Goal: Find specific page/section: Find specific page/section

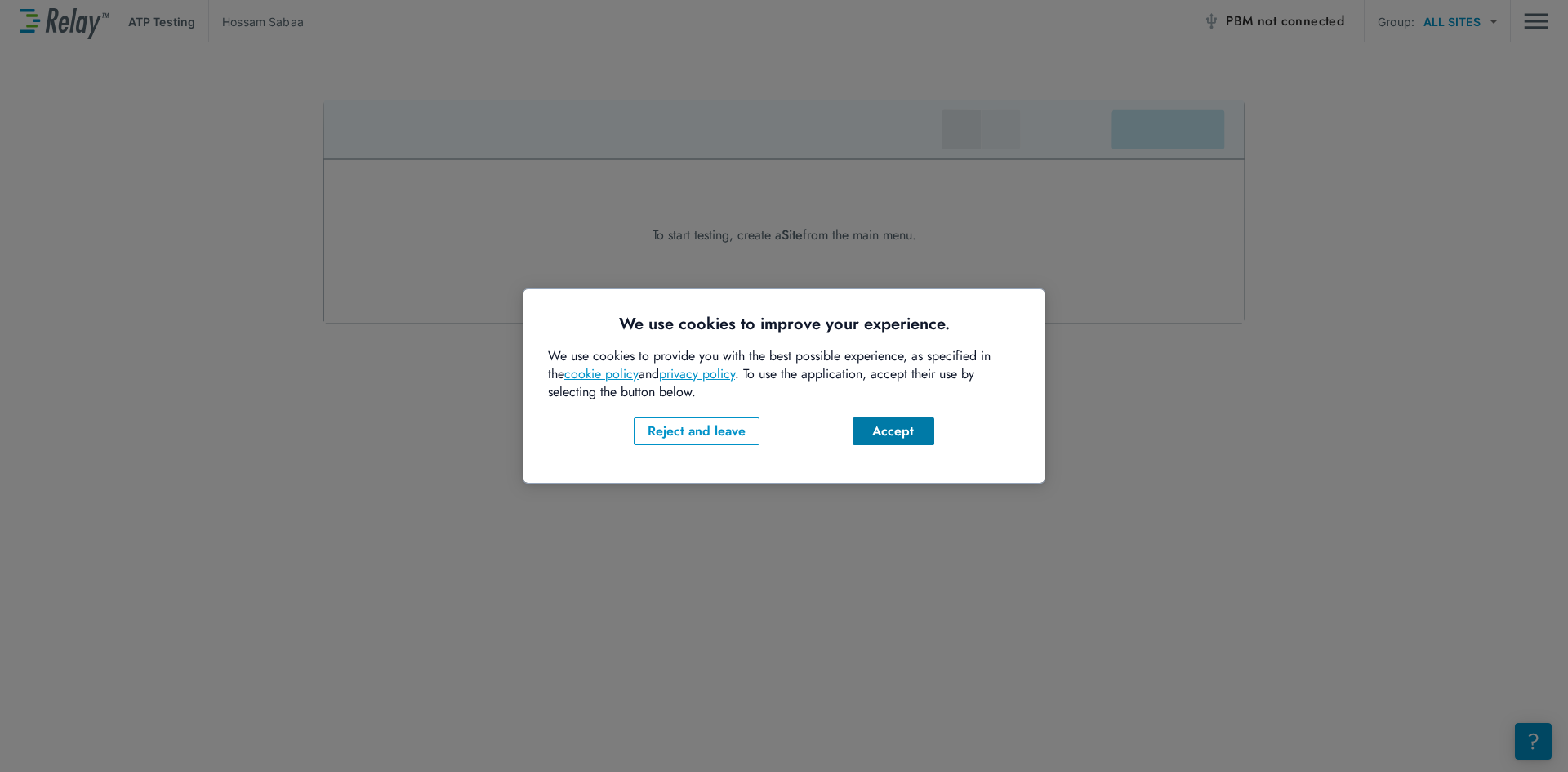
click at [892, 421] on button "Accept" at bounding box center [893, 432] width 82 height 28
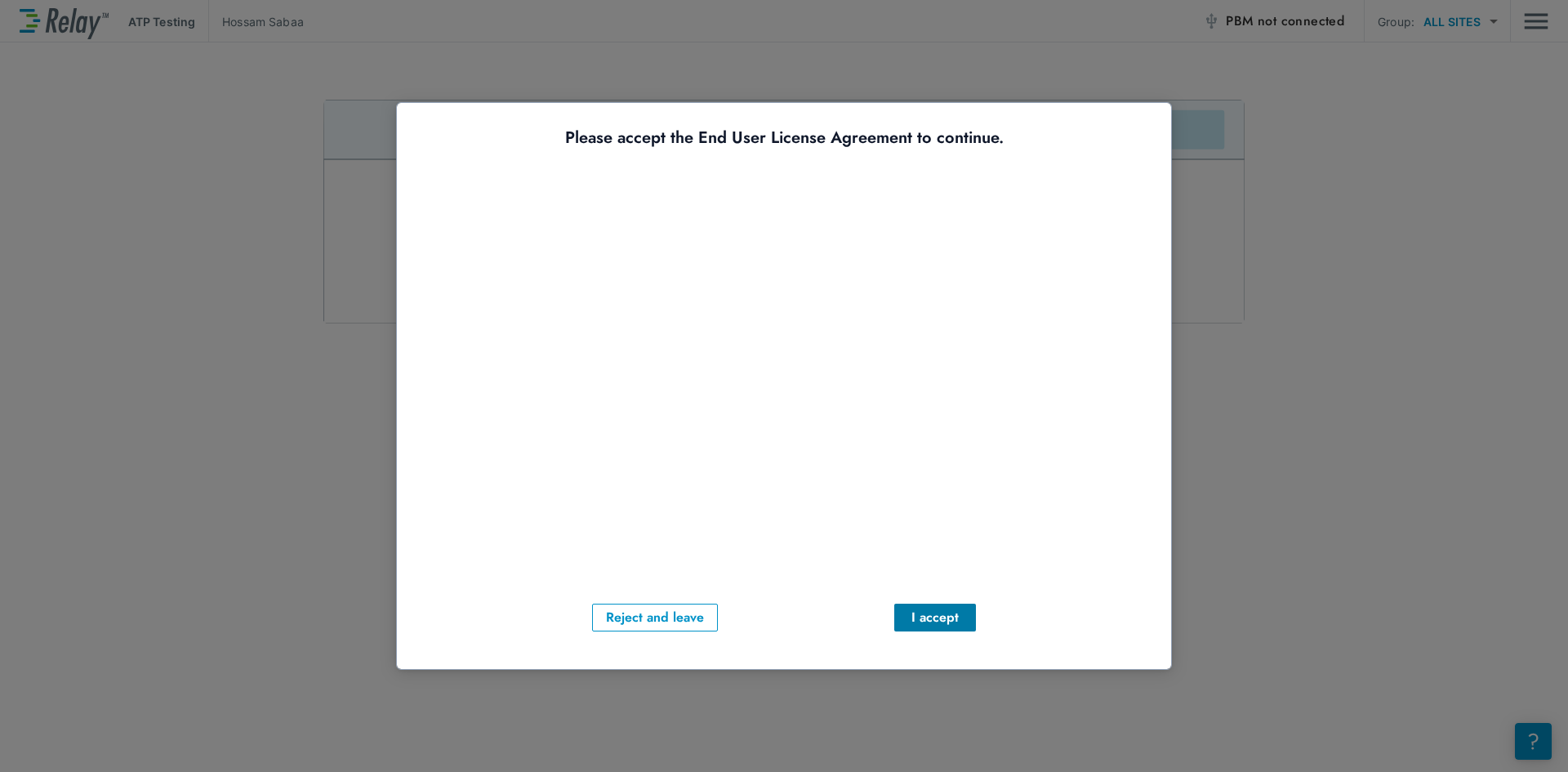
click at [924, 624] on div "I accept" at bounding box center [935, 617] width 55 height 19
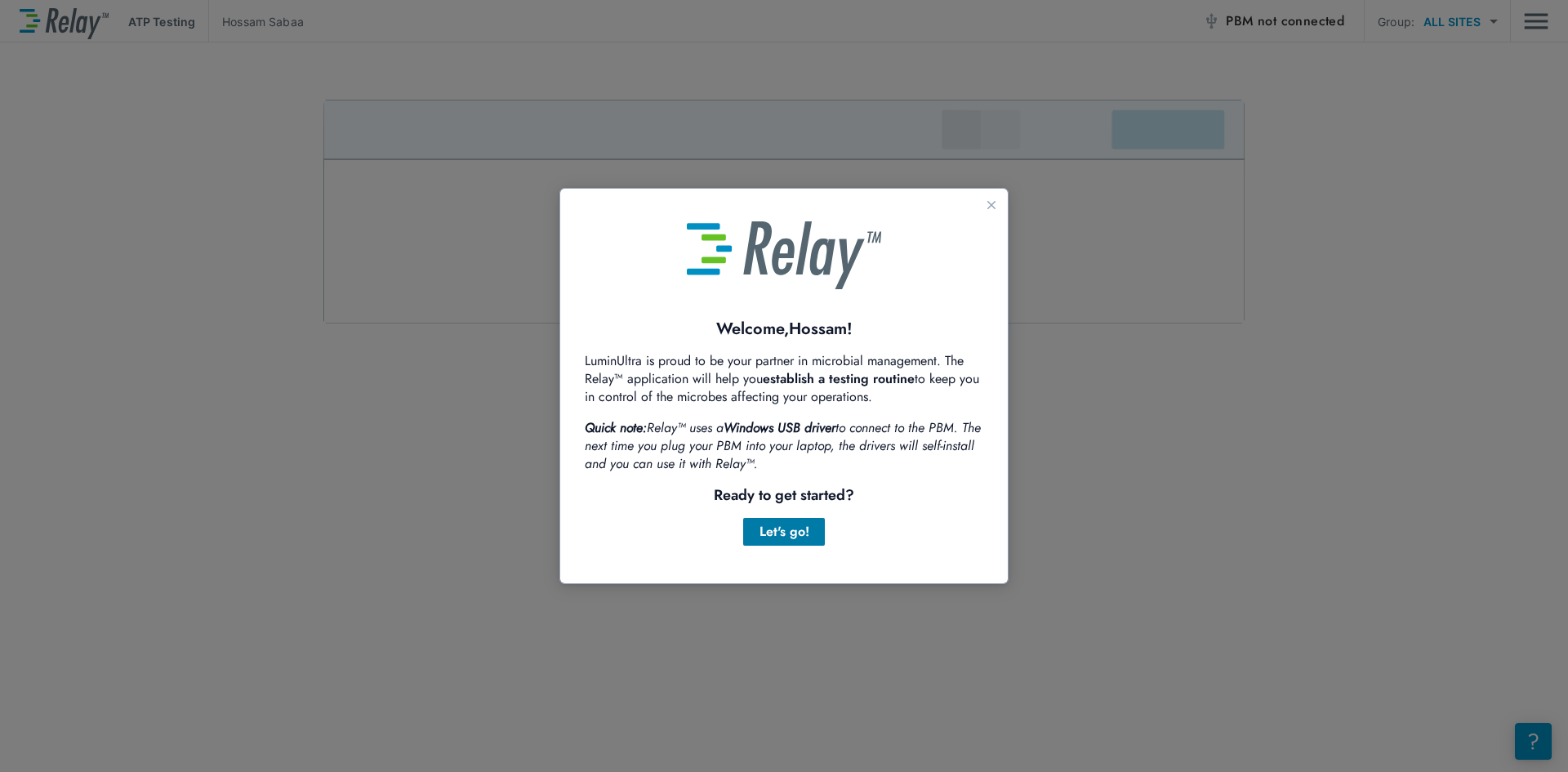
click at [775, 523] on div "Let's go!" at bounding box center [784, 531] width 55 height 19
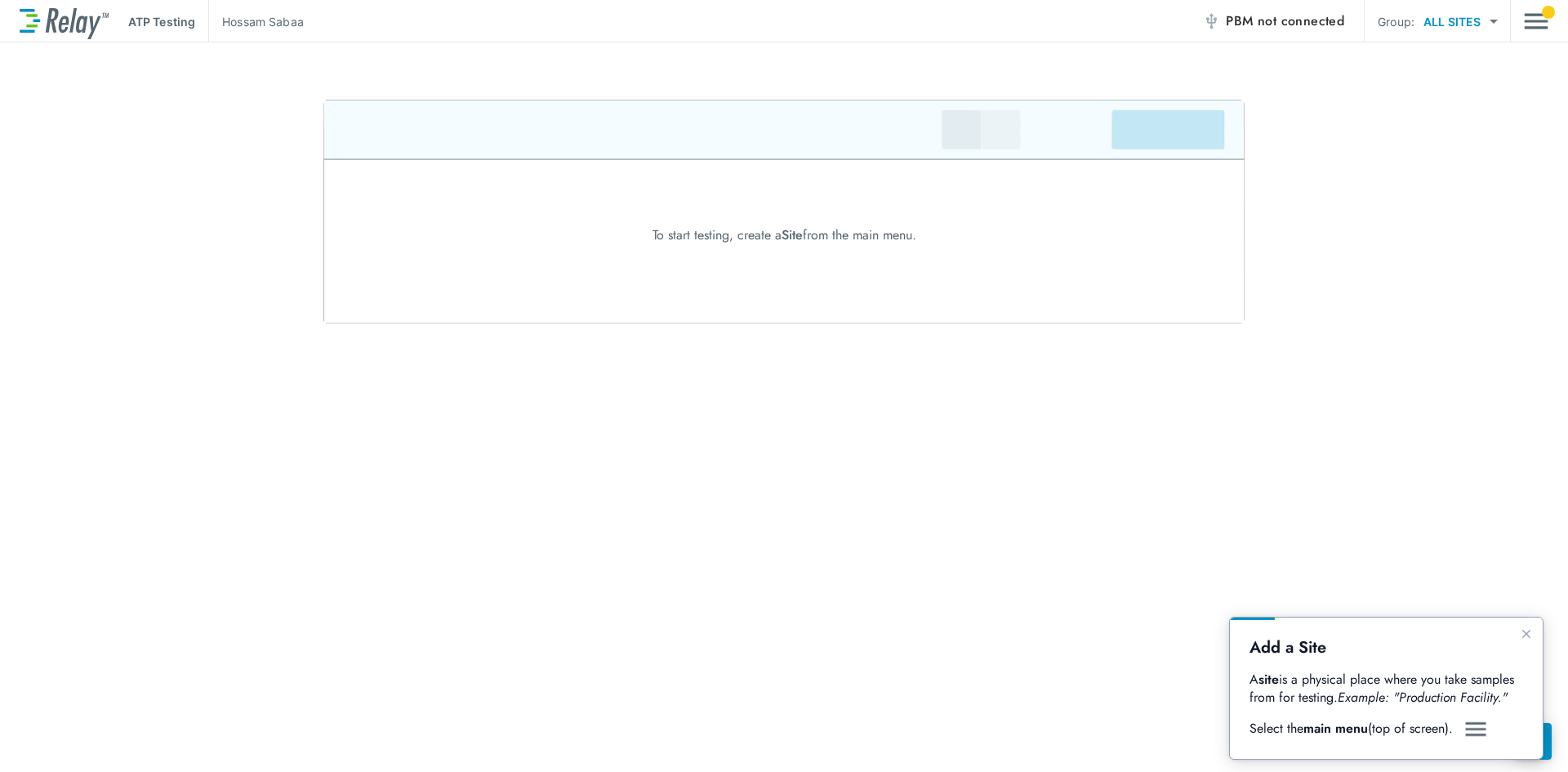
click at [905, 234] on div "To start testing, create a Site from the main menu." at bounding box center [784, 235] width 1568 height 19
click at [1529, 628] on icon "Close guide" at bounding box center [1527, 634] width 13 height 13
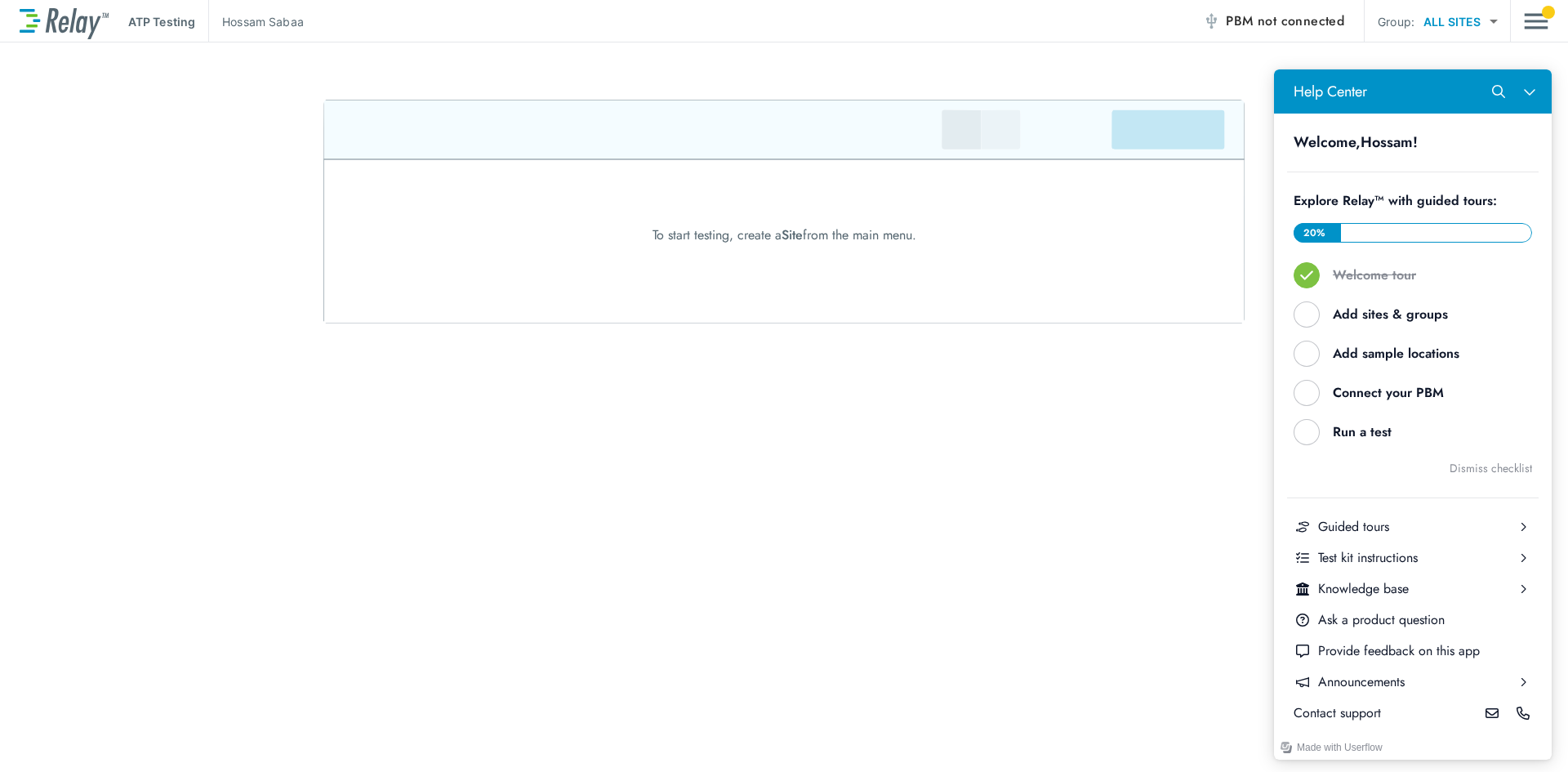
click at [161, 21] on p "ATP Testing" at bounding box center [161, 21] width 67 height 18
click at [1536, 21] on img "Main menu" at bounding box center [1536, 21] width 25 height 31
click at [1538, 88] on button "Close Help Center" at bounding box center [1530, 91] width 31 height 31
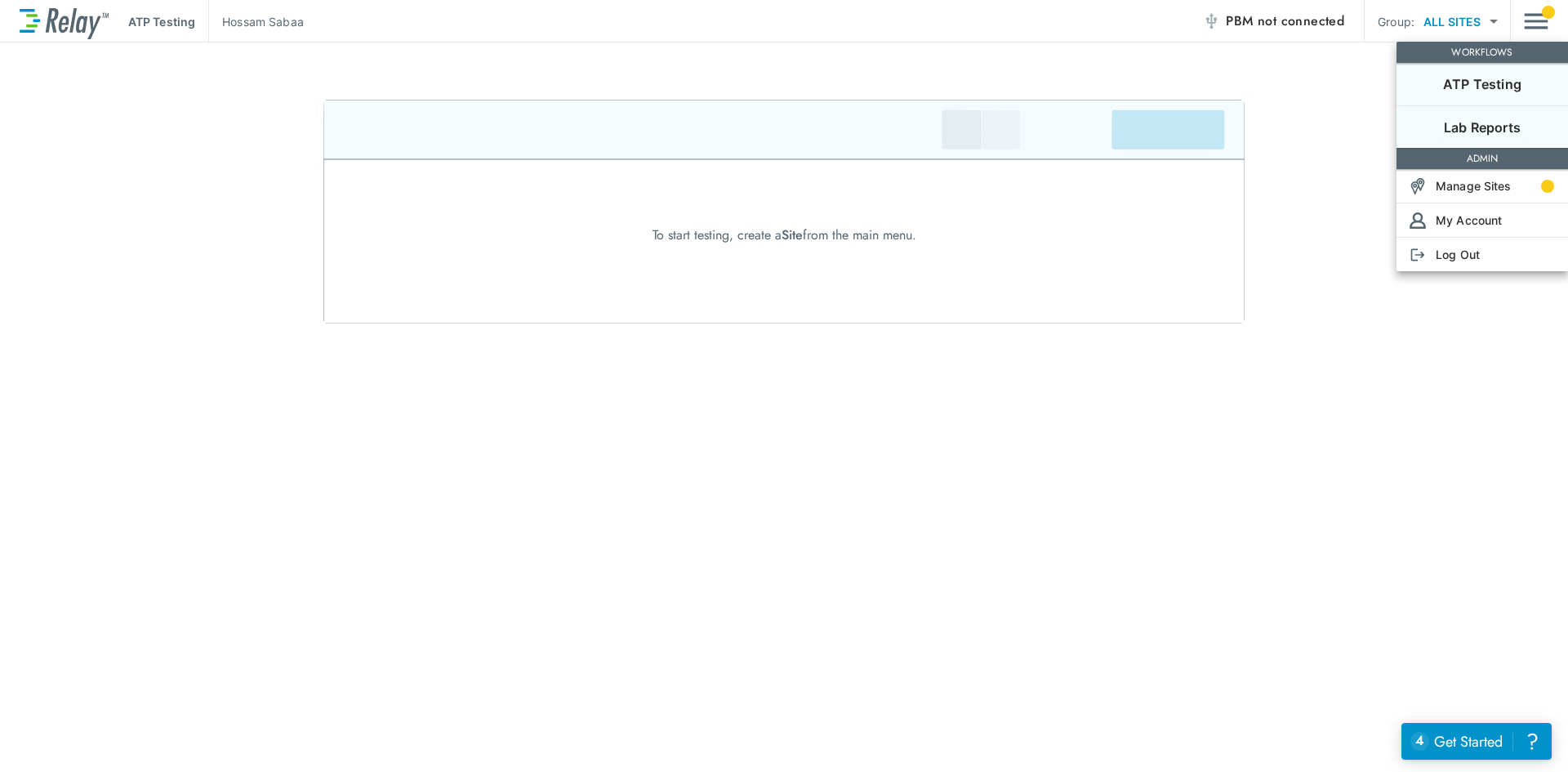
click at [1491, 133] on p "Lab Reports" at bounding box center [1481, 127] width 77 height 19
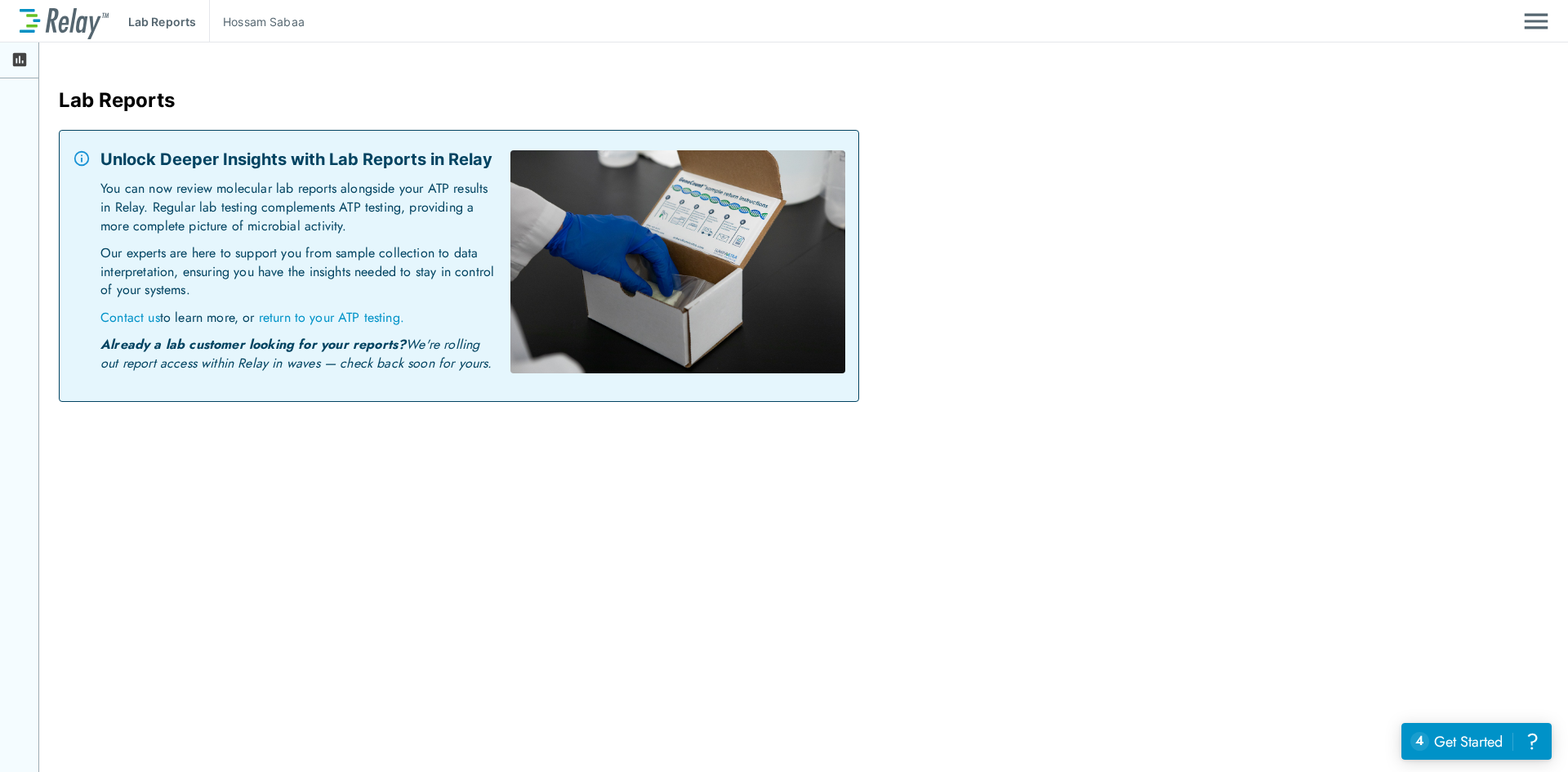
click at [150, 317] on link "Contact us" at bounding box center [130, 317] width 60 height 18
